Goal: Find specific page/section: Find specific page/section

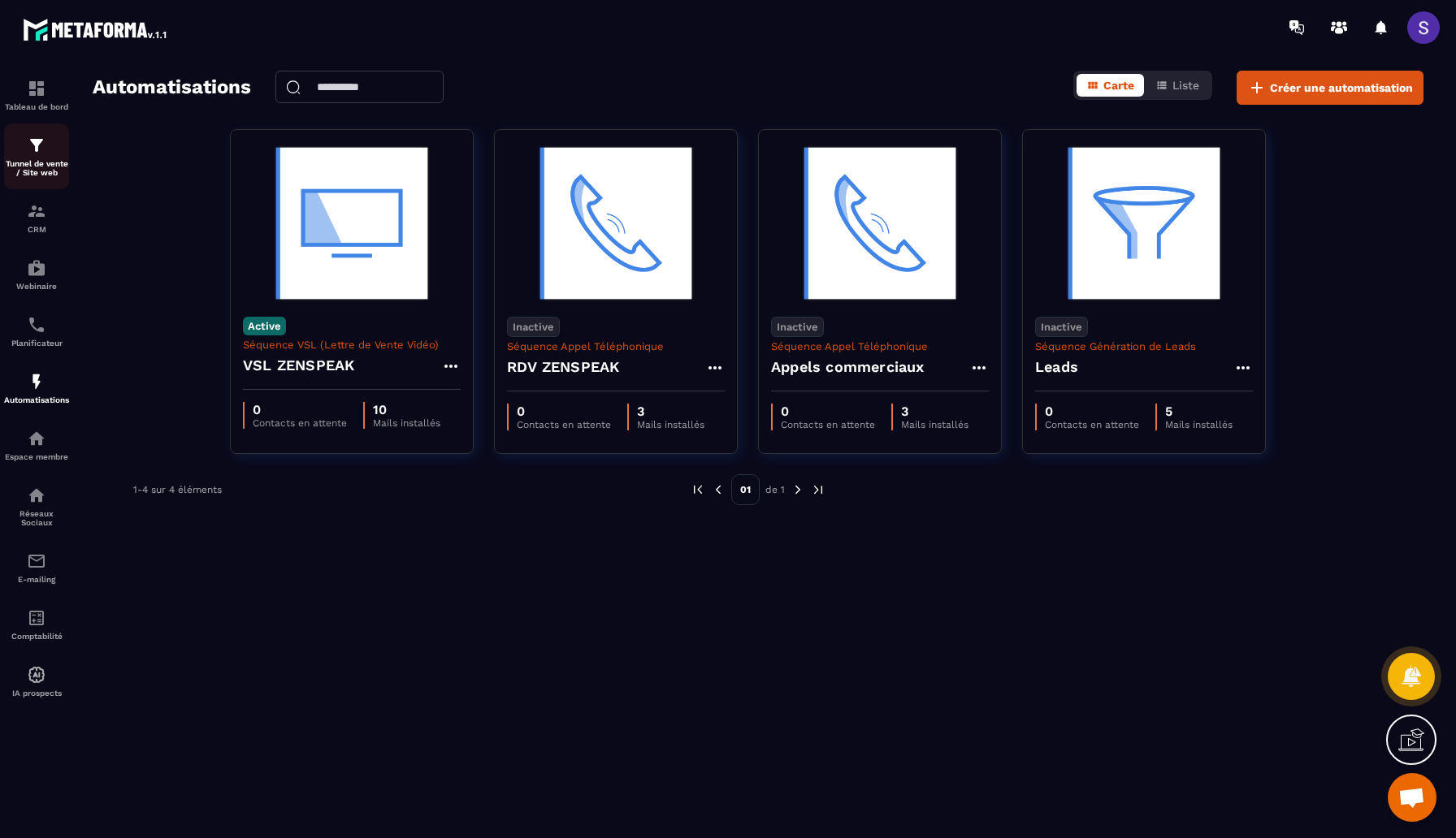
click at [30, 157] on div "Tunnel de vente / Site web" at bounding box center [37, 156] width 65 height 41
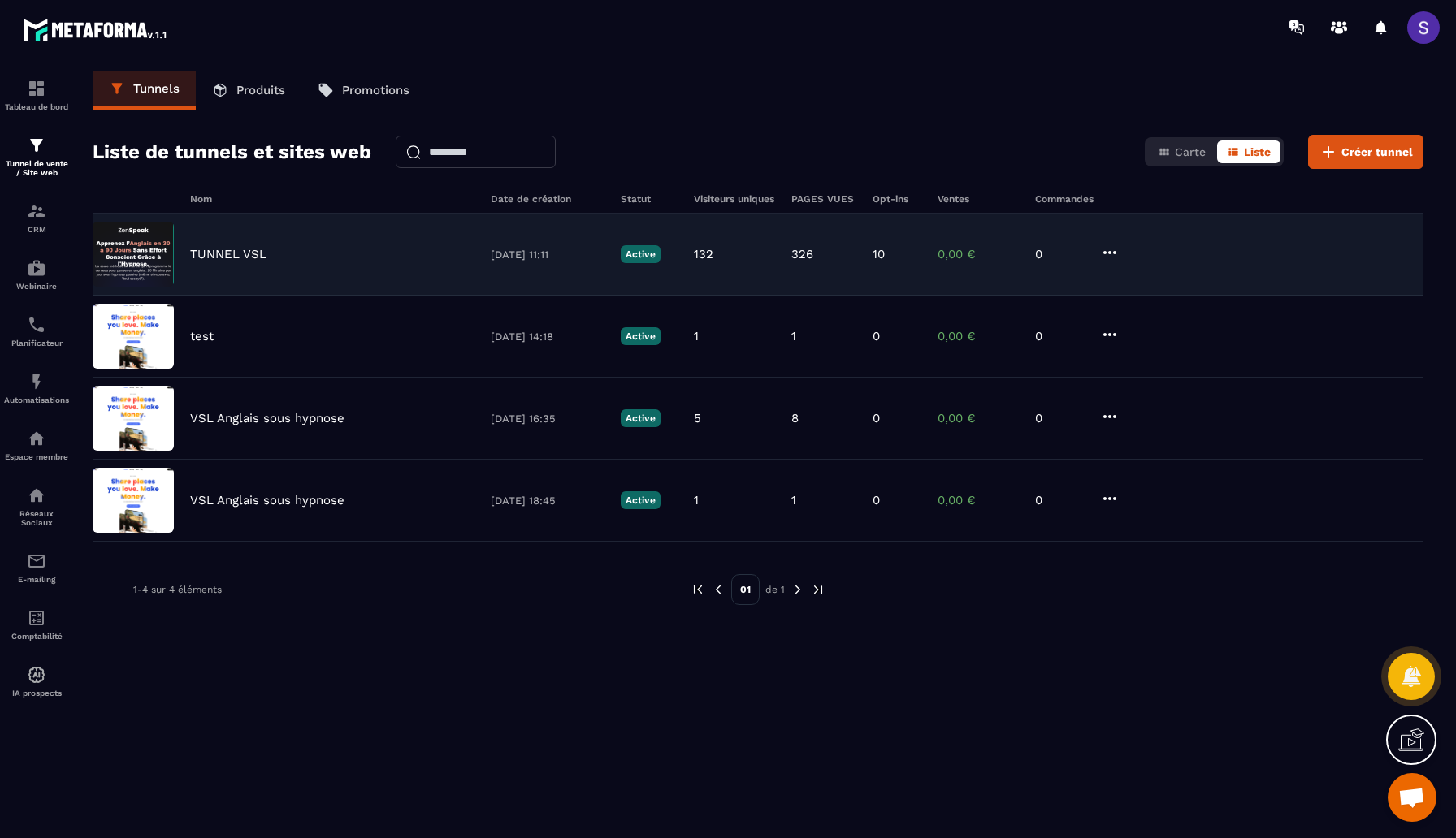
click at [290, 258] on div "TUNNEL VSL" at bounding box center [332, 253] width 284 height 15
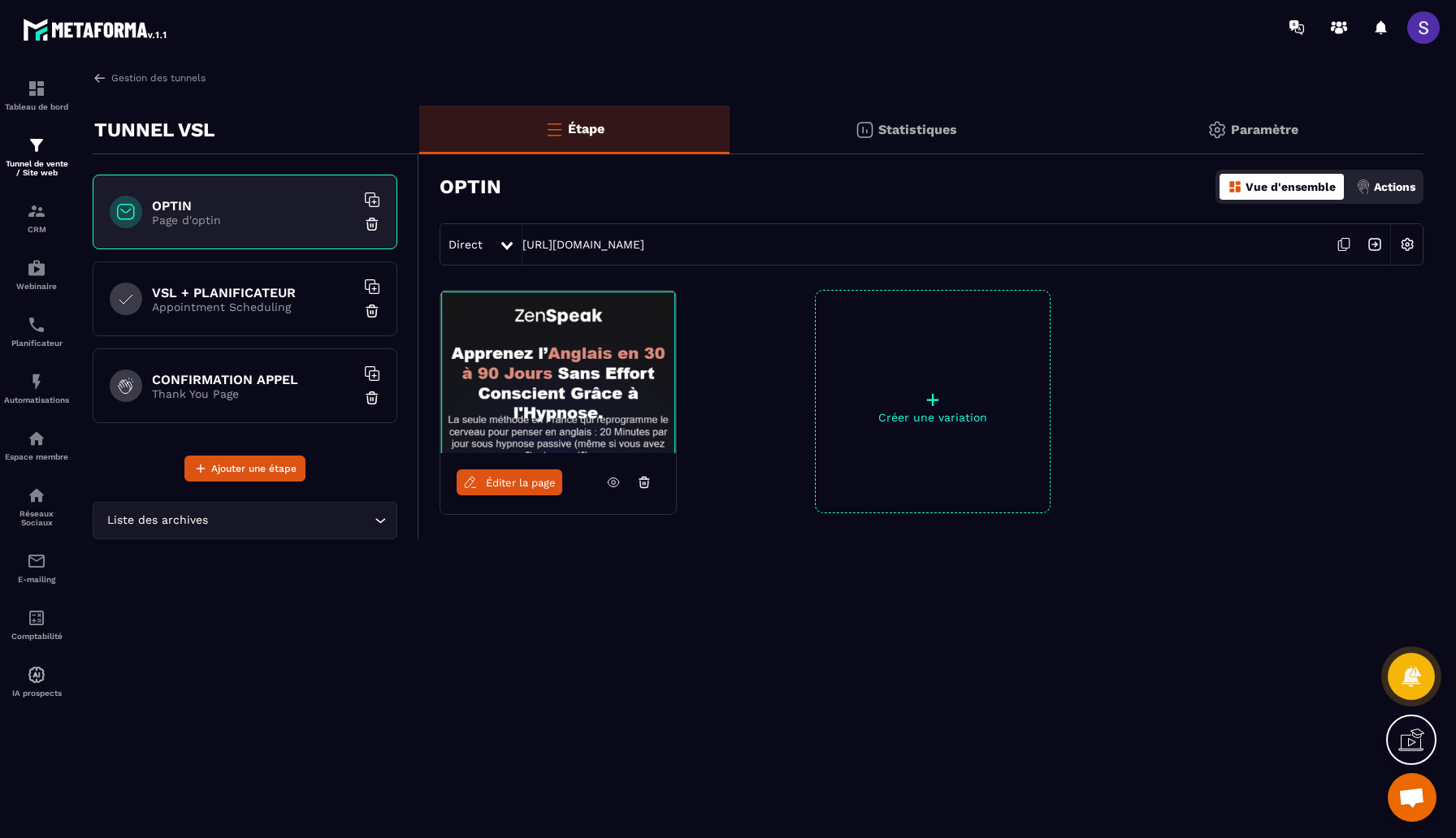
click at [538, 485] on span "Éditer la page" at bounding box center [521, 483] width 70 height 12
